Goal: Task Accomplishment & Management: Use online tool/utility

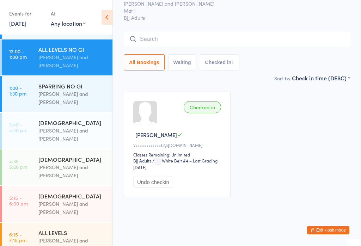
scroll to position [78, 0]
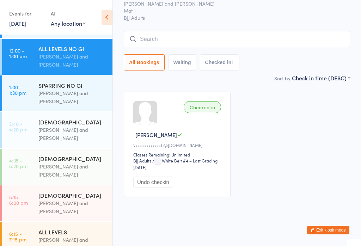
click at [58, 56] on div "[PERSON_NAME] and [PERSON_NAME]" at bounding box center [72, 60] width 68 height 16
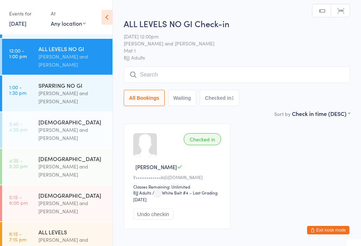
click at [143, 74] on input "search" at bounding box center [237, 75] width 226 height 16
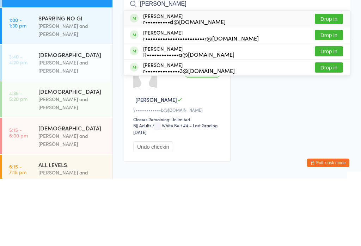
type input "[PERSON_NAME]"
click at [325, 97] on button "Drop in" at bounding box center [329, 102] width 28 height 10
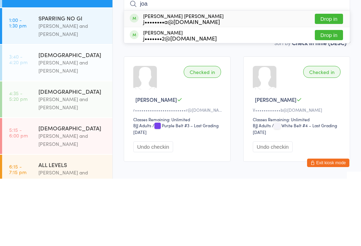
type input "joa"
click at [324, 81] on button "Drop in" at bounding box center [329, 86] width 28 height 10
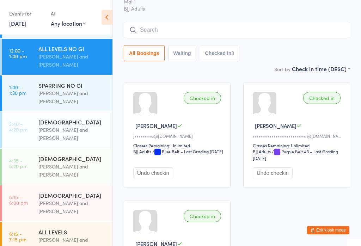
click at [208, 29] on input "search" at bounding box center [237, 30] width 226 height 16
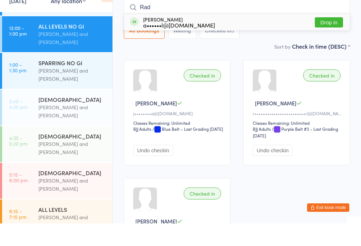
type input "Rad"
click at [322, 40] on button "Drop in" at bounding box center [329, 45] width 28 height 10
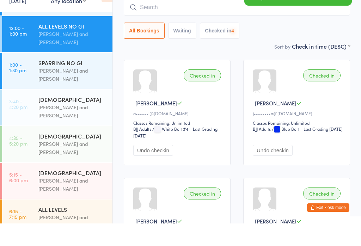
click at [73, 89] on div "[PERSON_NAME] and [PERSON_NAME]" at bounding box center [72, 97] width 68 height 16
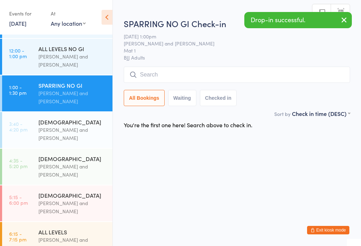
click at [190, 73] on input "search" at bounding box center [237, 75] width 226 height 16
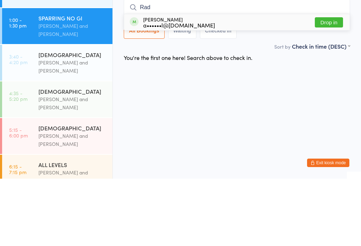
type input "Rad"
click at [329, 85] on button "Drop in" at bounding box center [329, 90] width 28 height 10
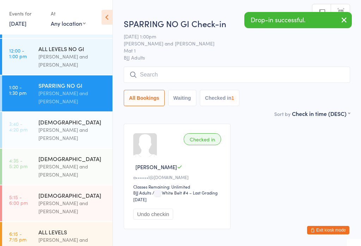
click at [82, 58] on div "[PERSON_NAME] and [PERSON_NAME]" at bounding box center [72, 60] width 68 height 16
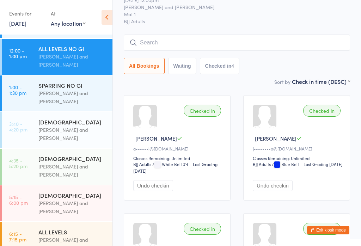
scroll to position [28, 0]
